Goal: Information Seeking & Learning: Learn about a topic

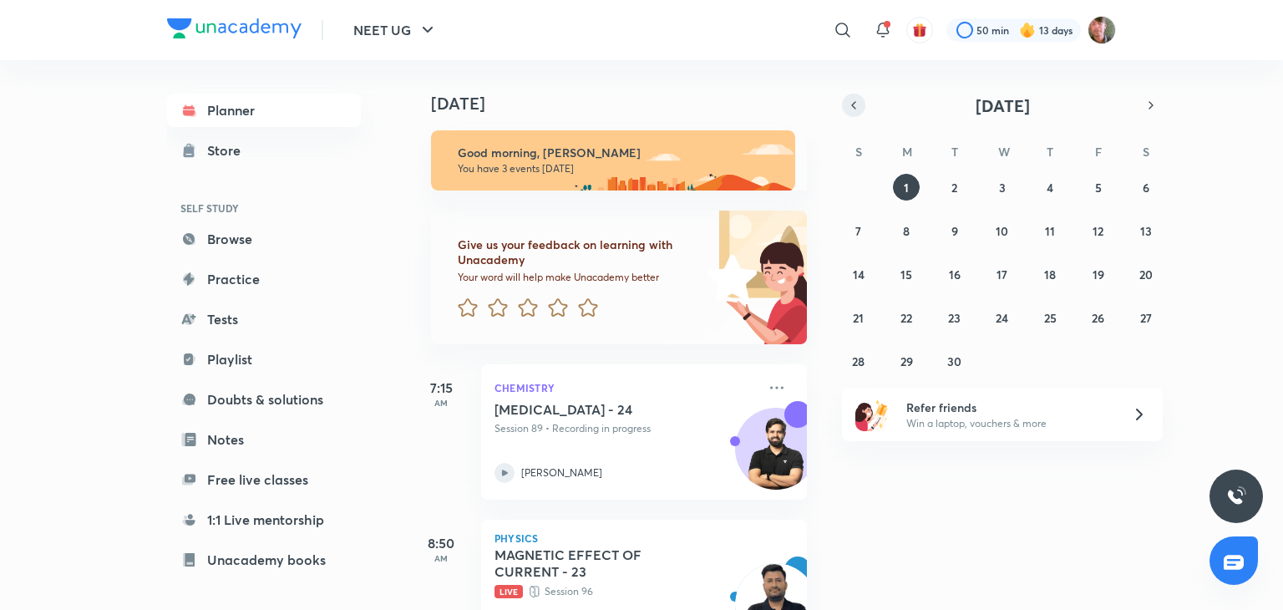
click at [859, 113] on button "button" at bounding box center [853, 105] width 23 height 23
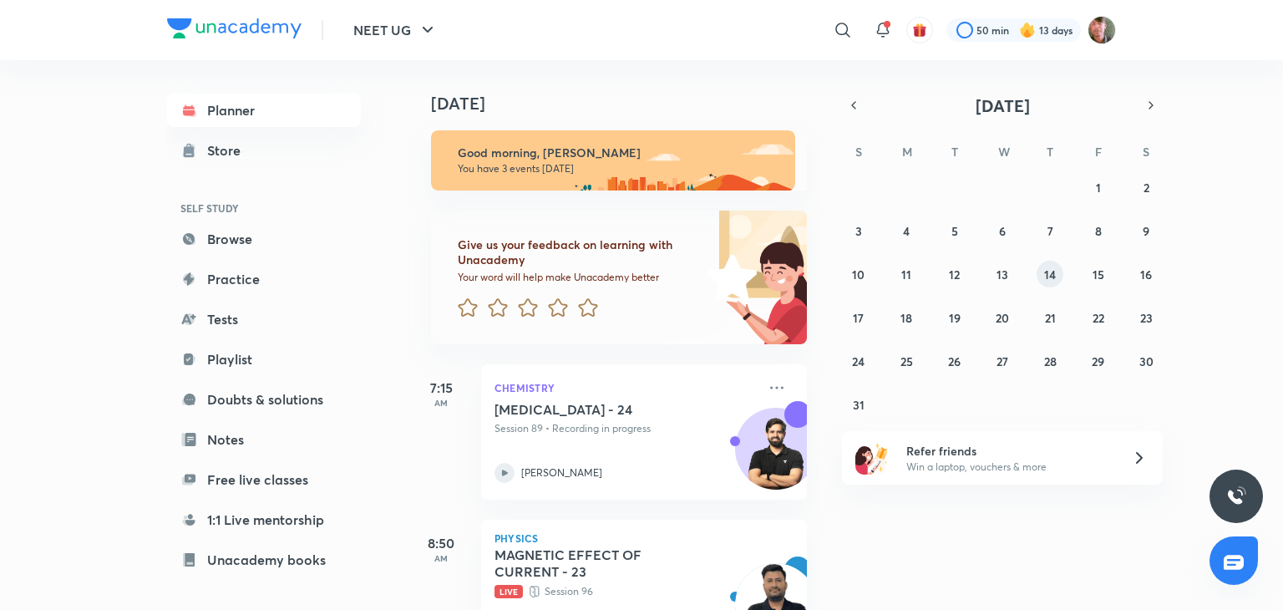
click at [1052, 281] on button "14" at bounding box center [1049, 274] width 27 height 27
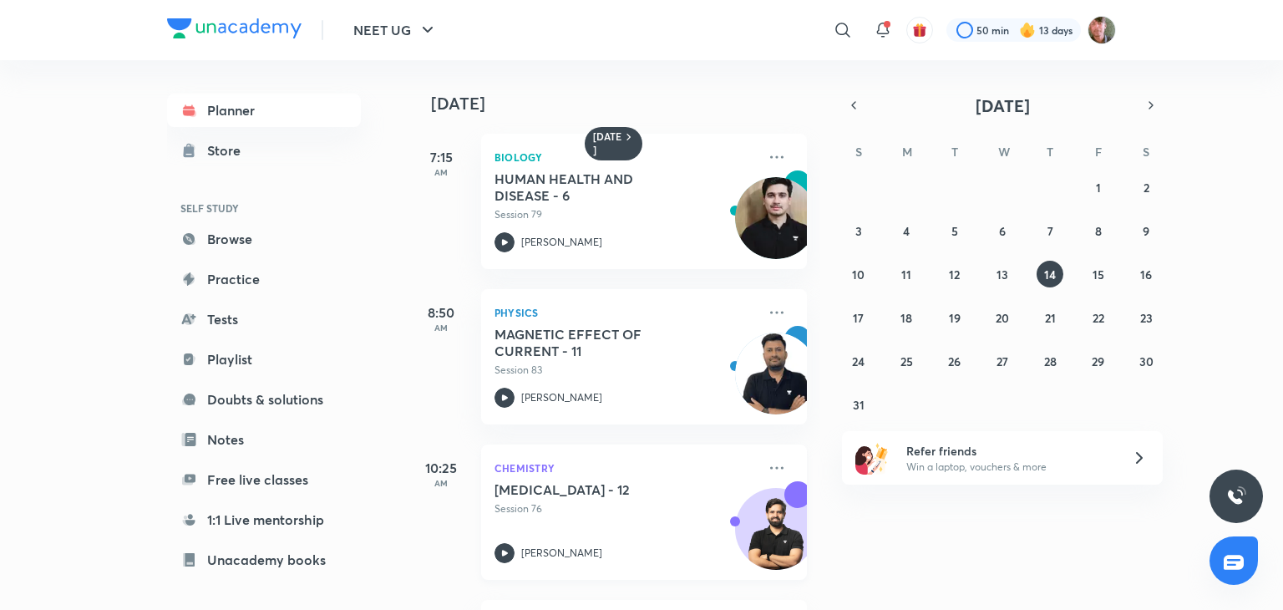
click at [501, 545] on icon at bounding box center [504, 553] width 20 height 20
